Goal: Transaction & Acquisition: Subscribe to service/newsletter

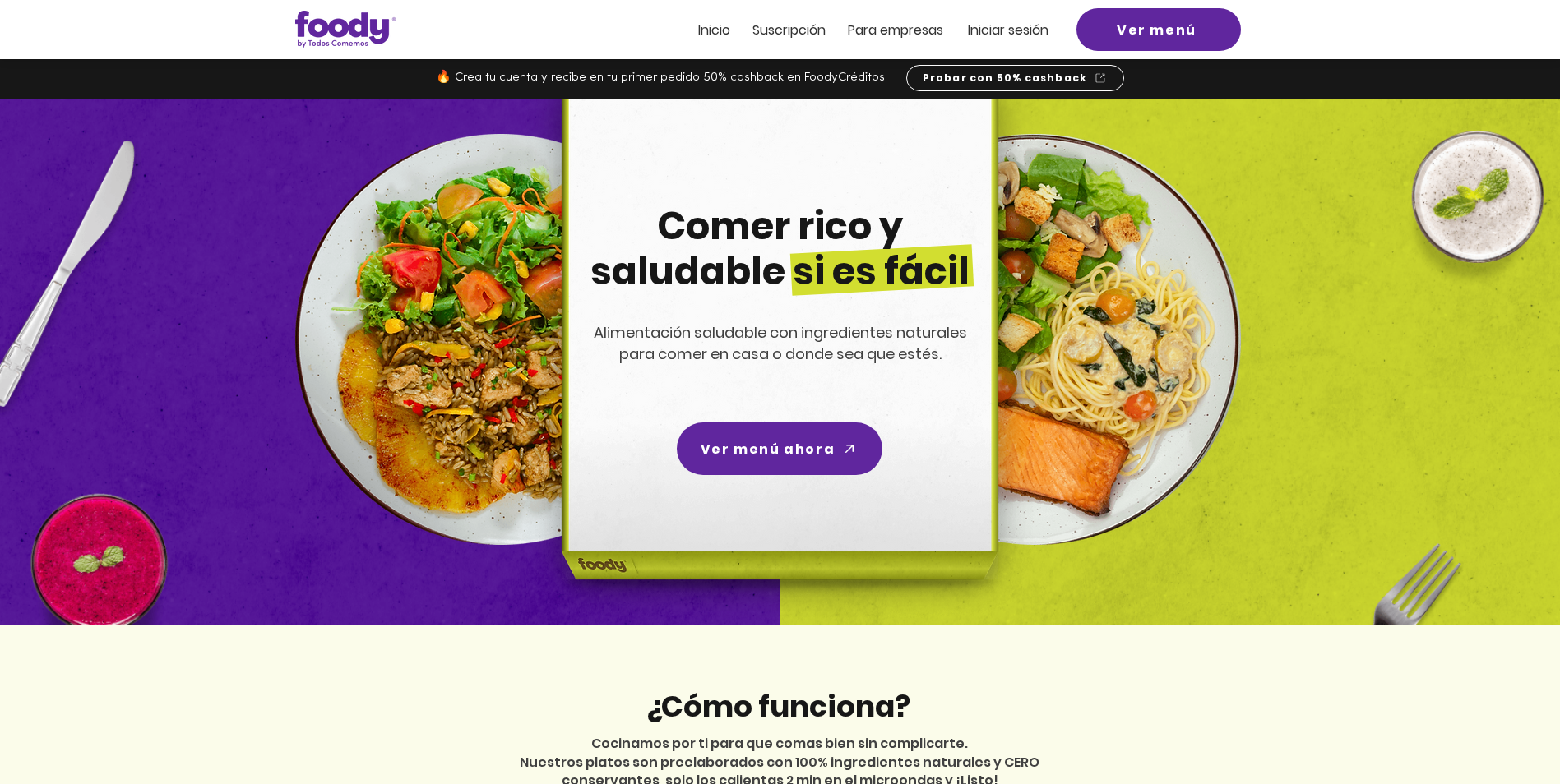
click at [783, 33] on span "Suscripción" at bounding box center [789, 30] width 73 height 19
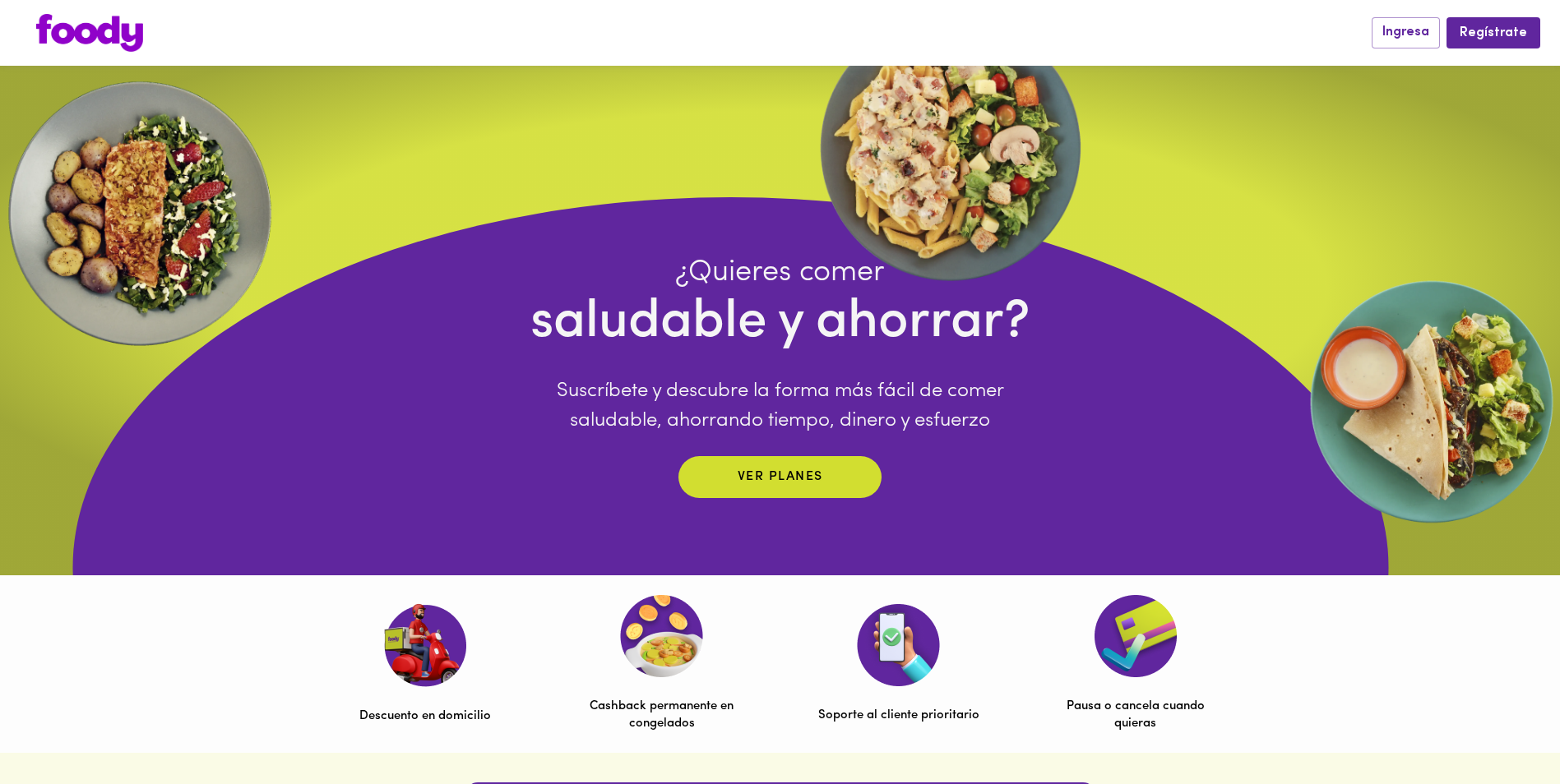
click at [119, 35] on img at bounding box center [89, 33] width 107 height 38
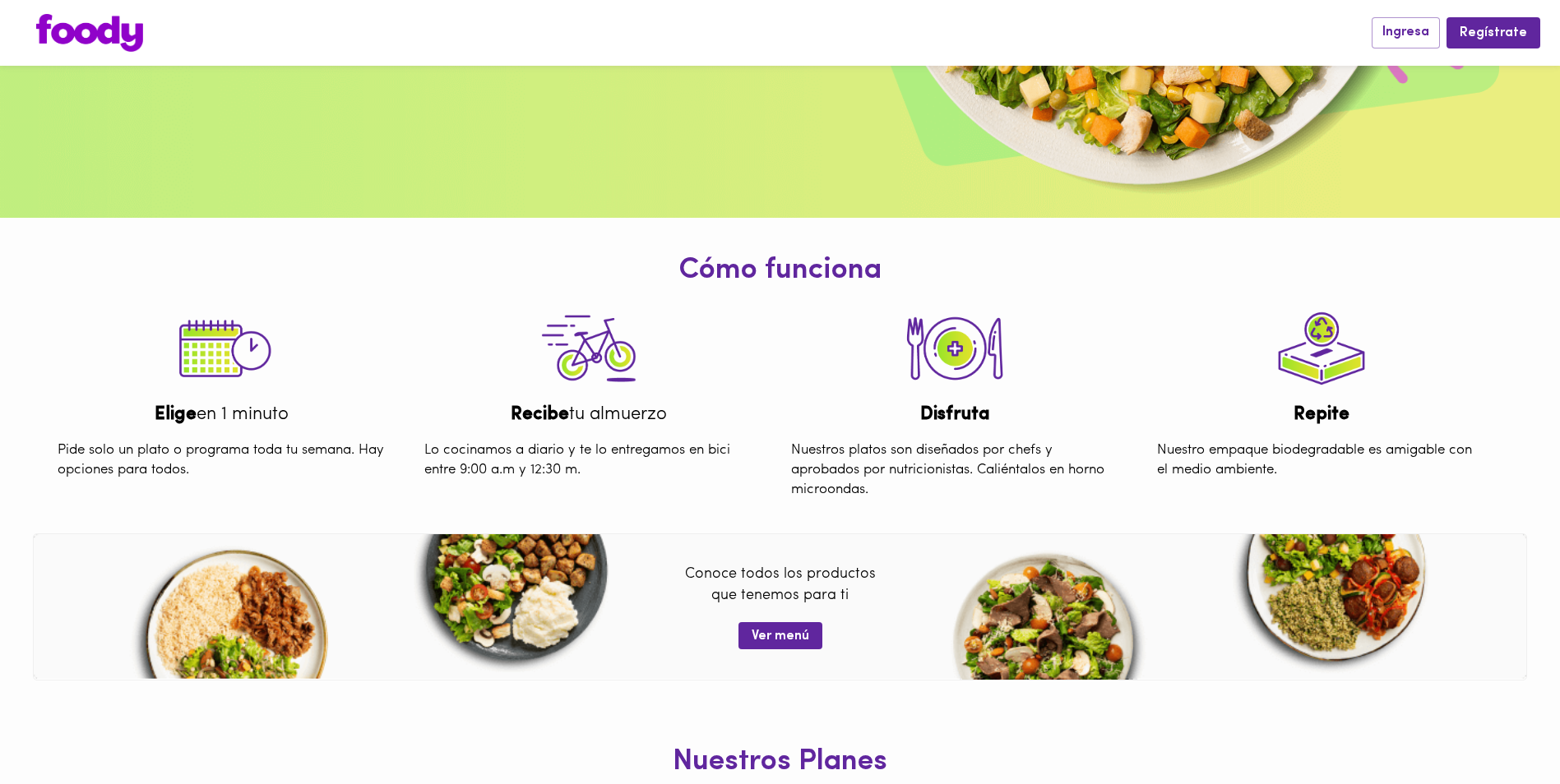
scroll to position [612, 0]
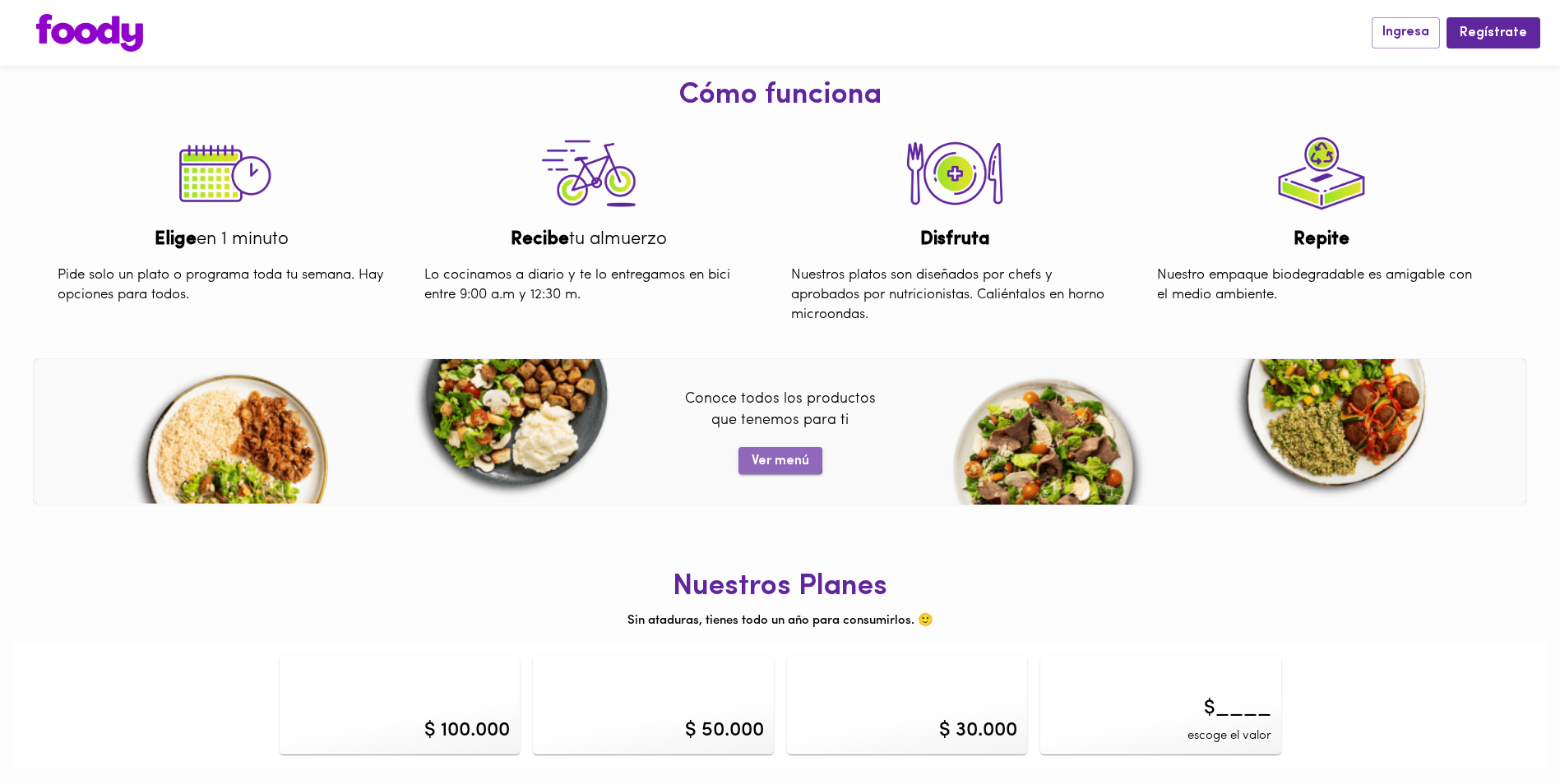
click at [776, 461] on span "Ver menú" at bounding box center [780, 462] width 58 height 15
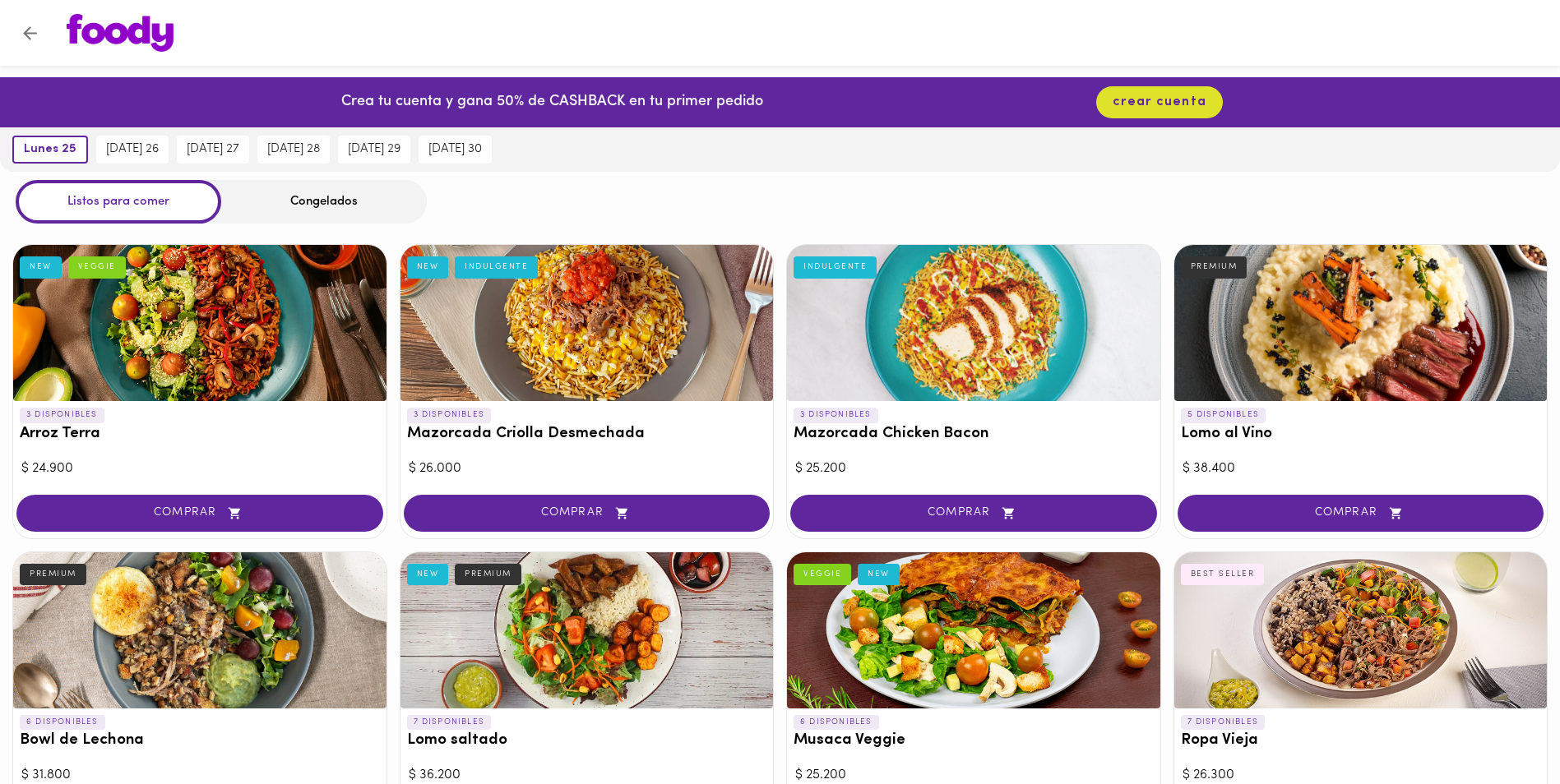
click at [309, 209] on div "Congelados" at bounding box center [323, 201] width 206 height 44
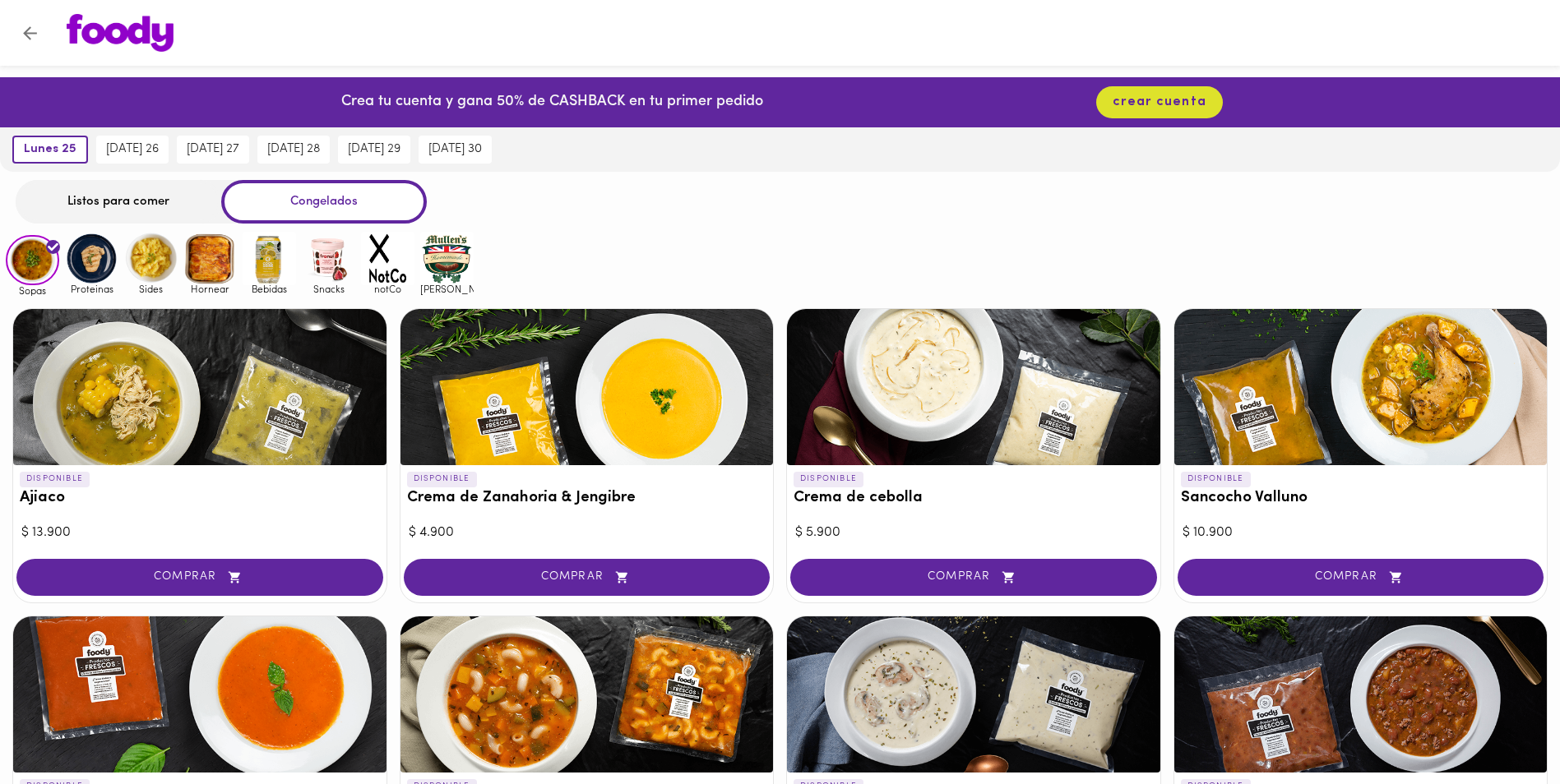
click at [154, 198] on div "Listos para comer" at bounding box center [118, 201] width 206 height 44
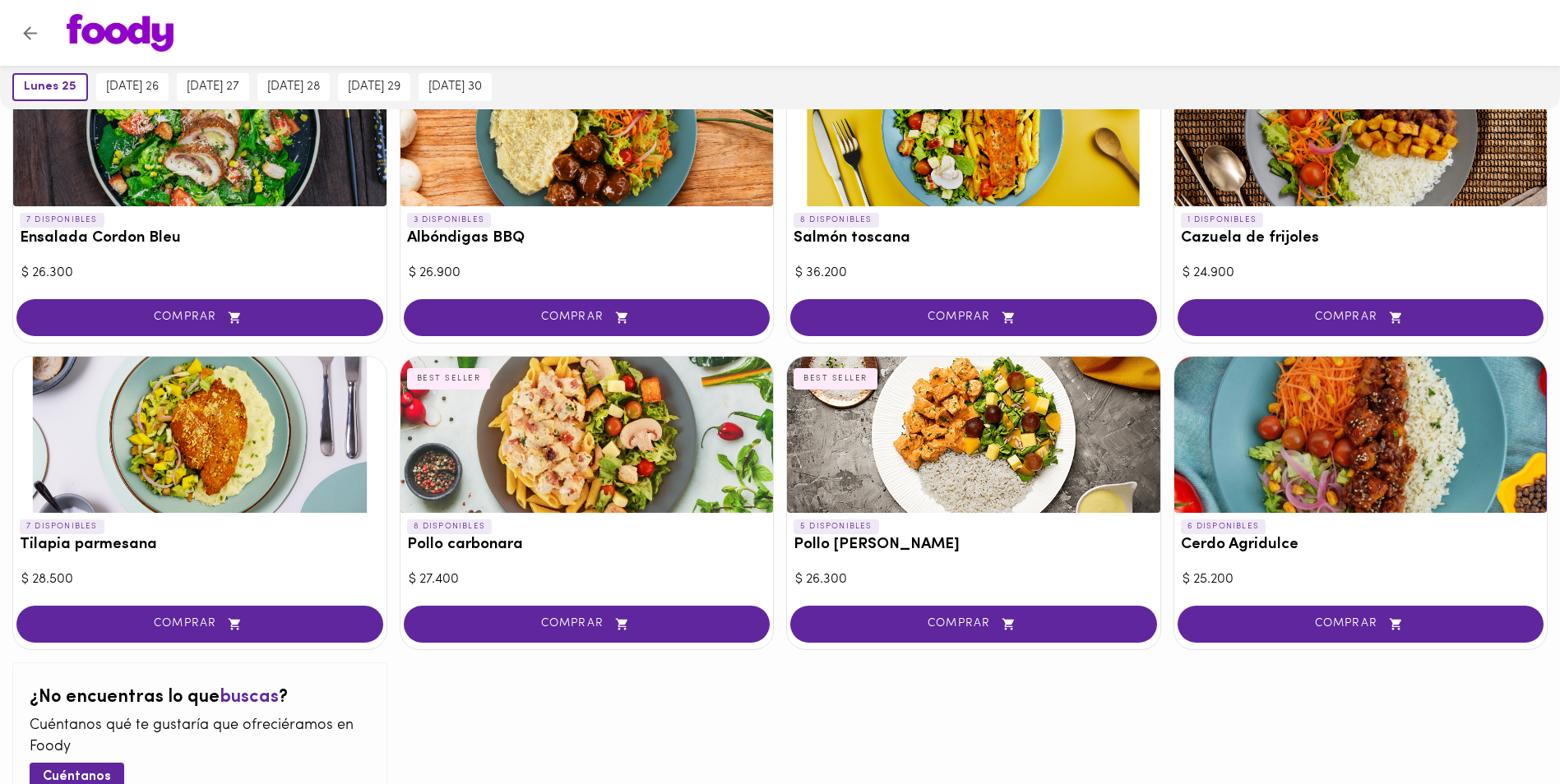
scroll to position [1540, 0]
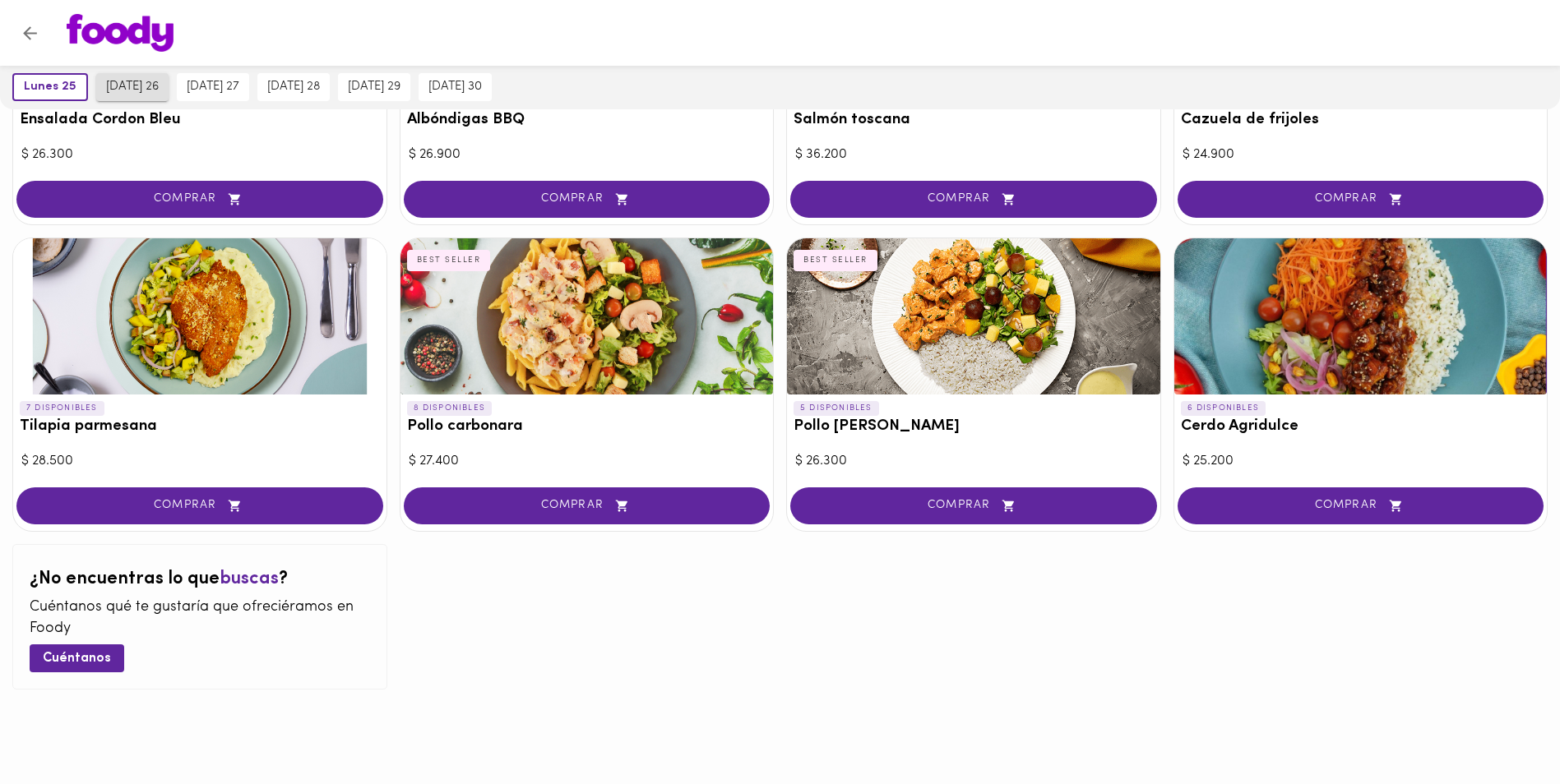
click at [144, 85] on span "[DATE] 26" at bounding box center [132, 87] width 52 height 15
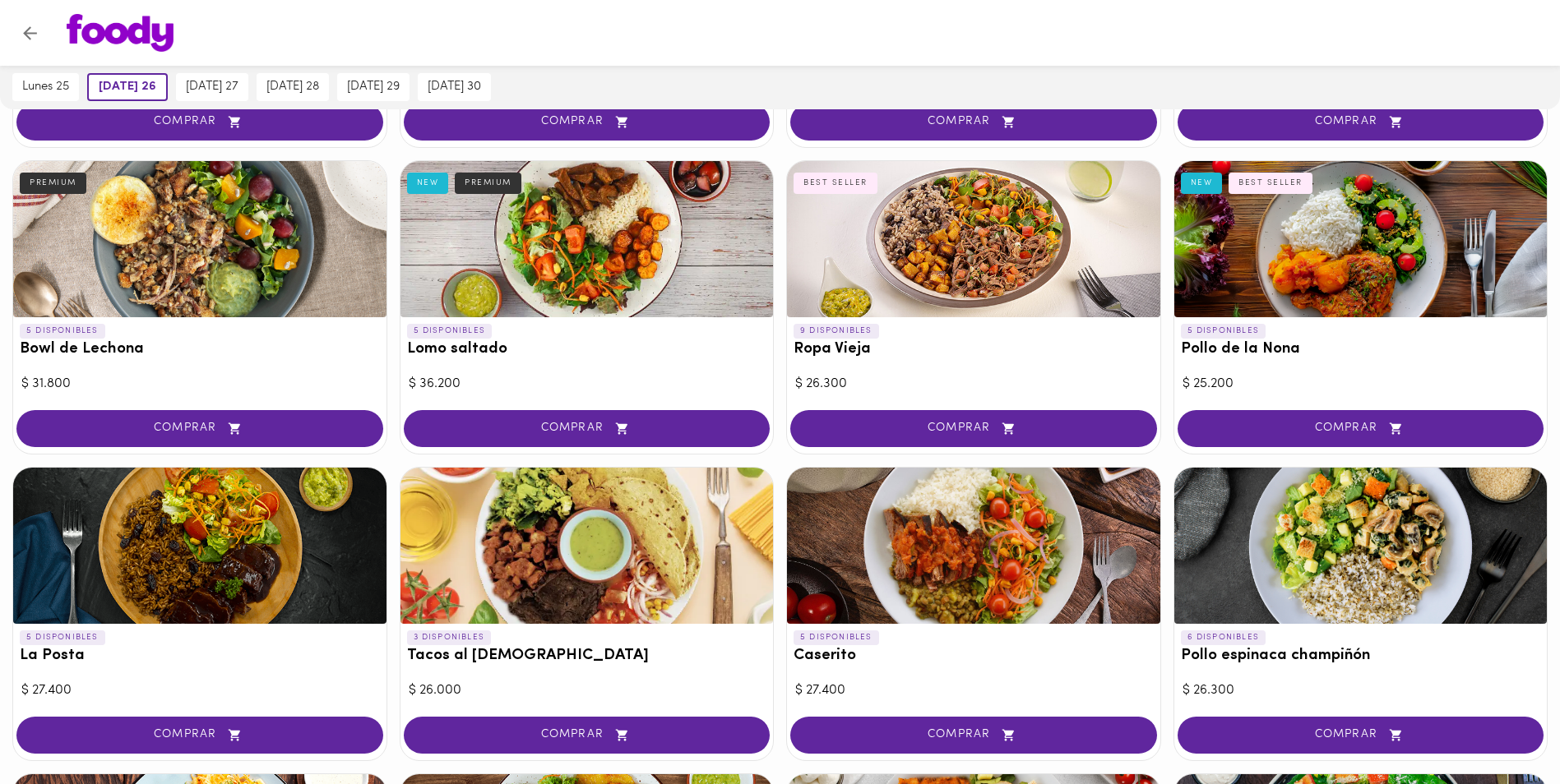
scroll to position [493, 0]
